Goal: Communication & Community: Participate in discussion

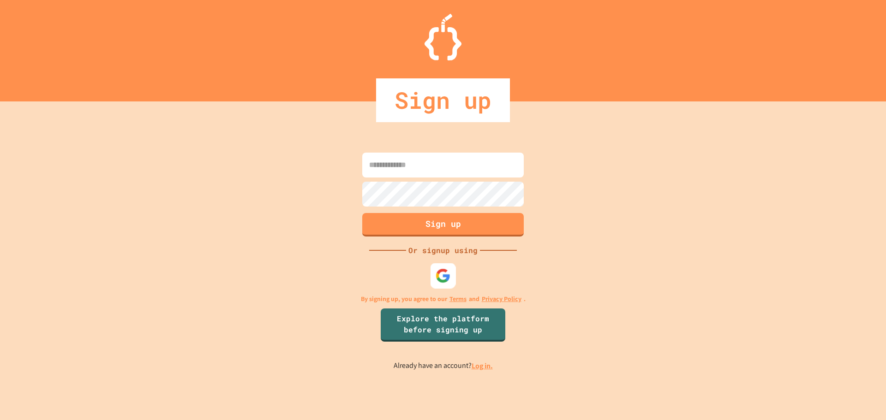
click at [437, 275] on img at bounding box center [443, 275] width 15 height 15
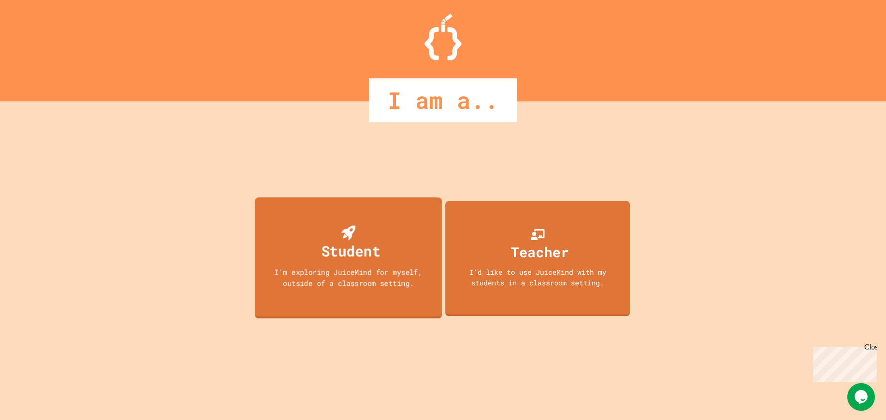
click at [375, 240] on div "Student" at bounding box center [350, 251] width 59 height 22
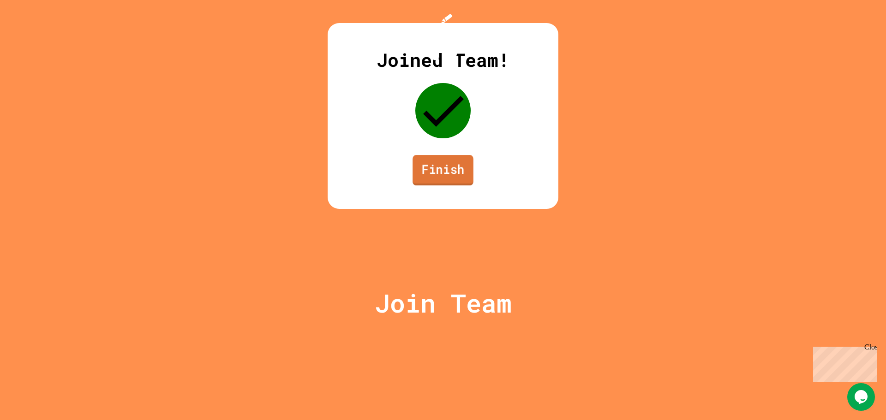
click at [431, 186] on link "Finish" at bounding box center [443, 170] width 61 height 30
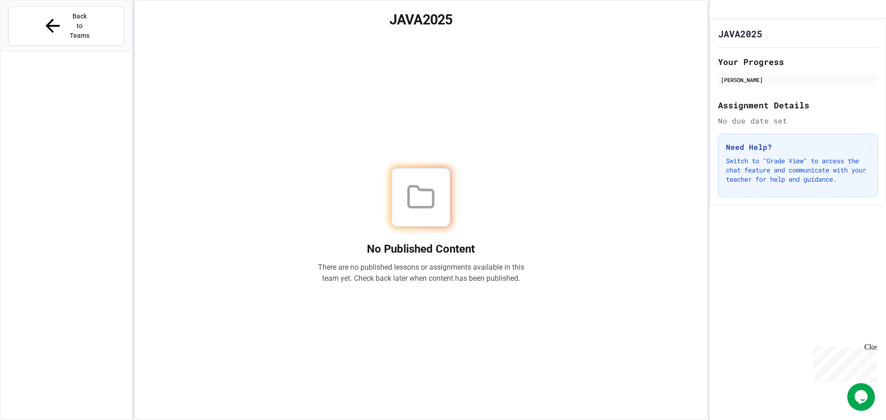
drag, startPoint x: 420, startPoint y: 215, endPoint x: 432, endPoint y: 218, distance: 12.4
click at [426, 217] on div at bounding box center [420, 197] width 59 height 59
click at [32, 16] on button "Back to Teams" at bounding box center [66, 25] width 116 height 39
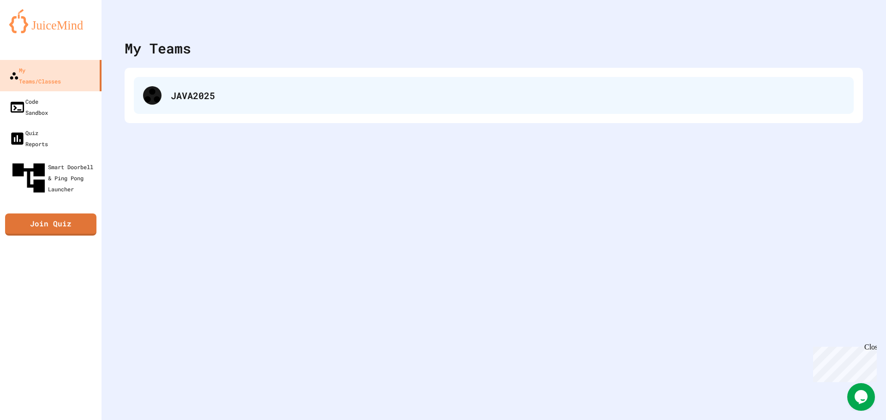
click at [267, 100] on div "JAVA2025" at bounding box center [508, 96] width 674 height 14
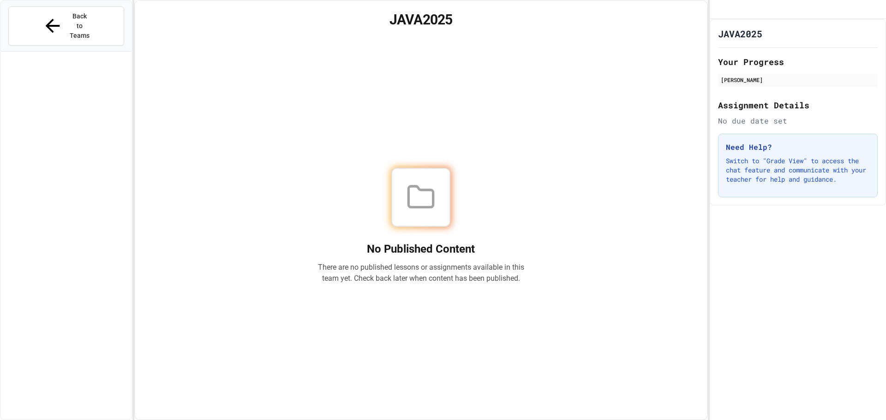
click at [388, 203] on div at bounding box center [421, 197] width 207 height 59
drag, startPoint x: 835, startPoint y: 5, endPoint x: 838, endPoint y: 0, distance: 5.4
click at [836, 5] on div at bounding box center [798, 9] width 176 height 19
click at [625, 59] on div "No Published Content There are no published lessons or assignments available in…" at bounding box center [421, 226] width 551 height 366
